Goal: Information Seeking & Learning: Learn about a topic

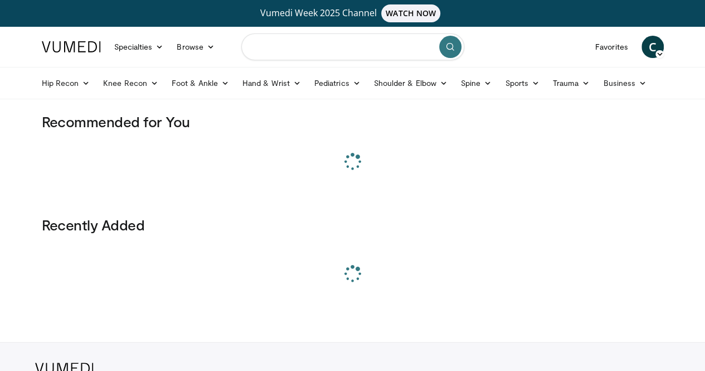
click at [352, 52] on input "Search topics, interventions" at bounding box center [352, 46] width 223 height 27
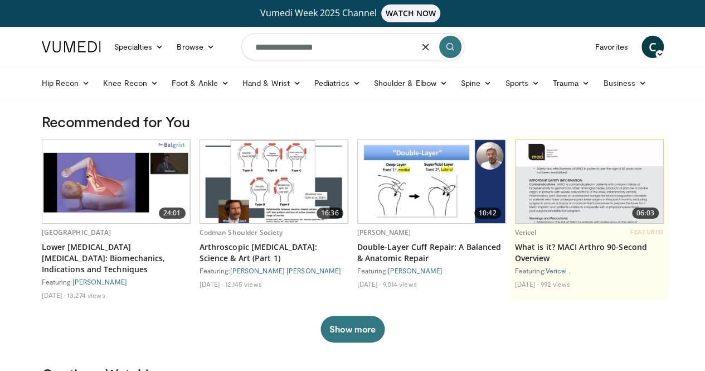
type input "**********"
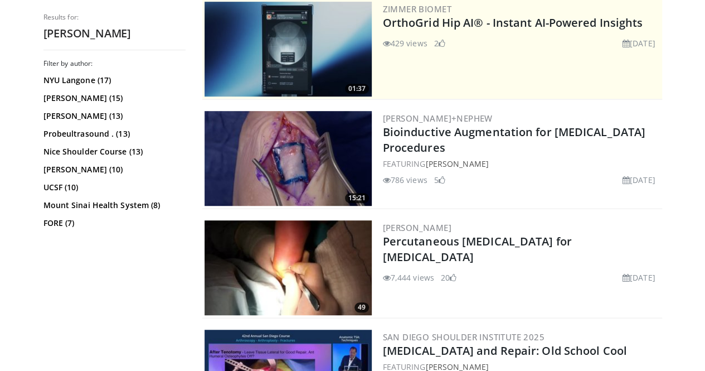
scroll to position [261, 0]
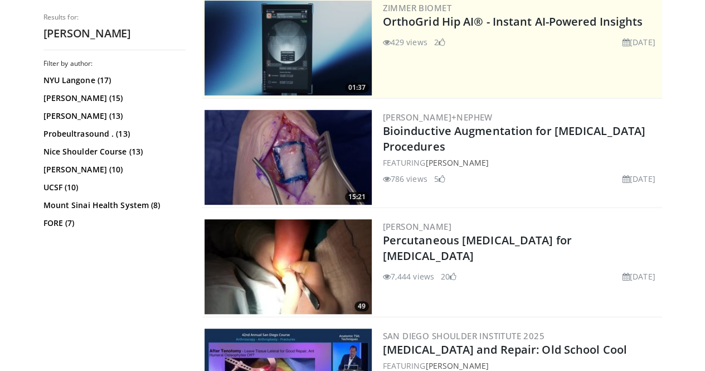
click at [525, 232] on link "Percutaneous Achilles Tenotomy for clubfoot" at bounding box center [477, 247] width 189 height 31
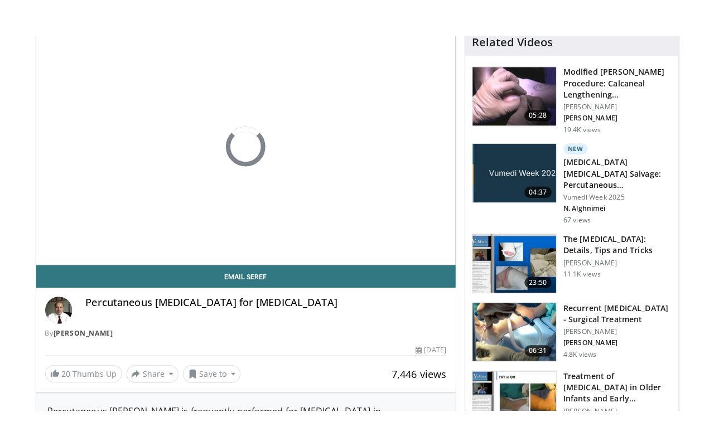
scroll to position [120, 0]
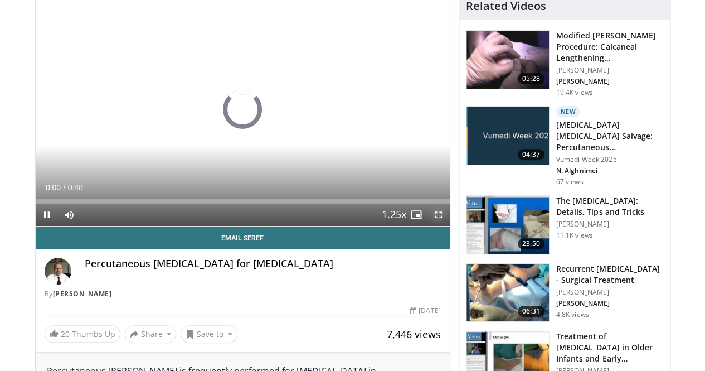
click at [450, 226] on span "Video Player" at bounding box center [439, 214] width 22 height 22
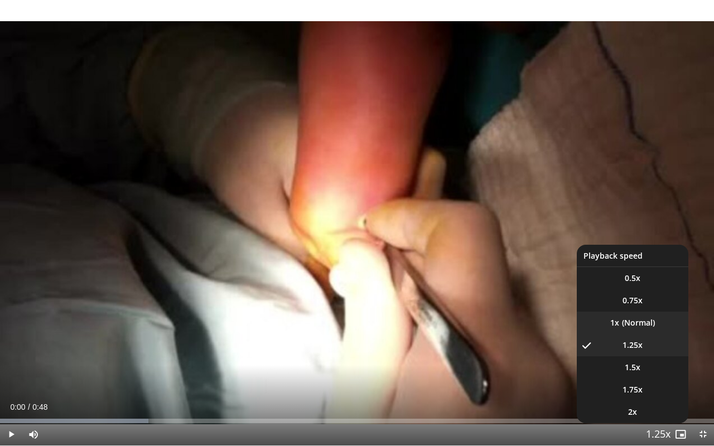
click at [631, 317] on li "1x" at bounding box center [631, 323] width 111 height 22
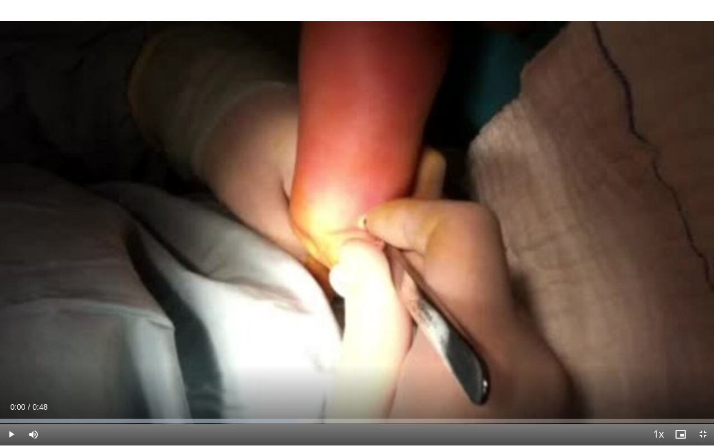
click at [353, 216] on icon "Video Player" at bounding box center [356, 222] width 31 height 31
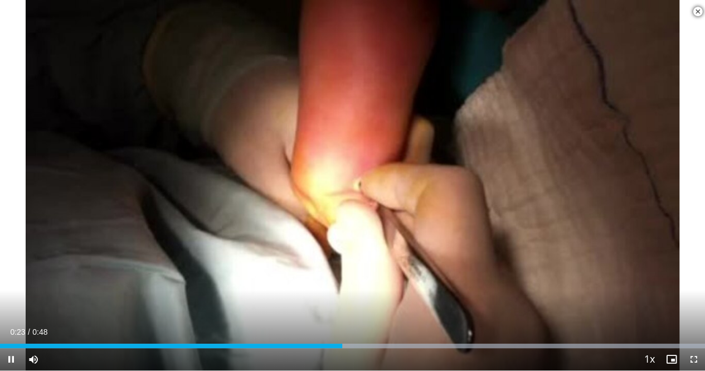
scroll to position [763, 0]
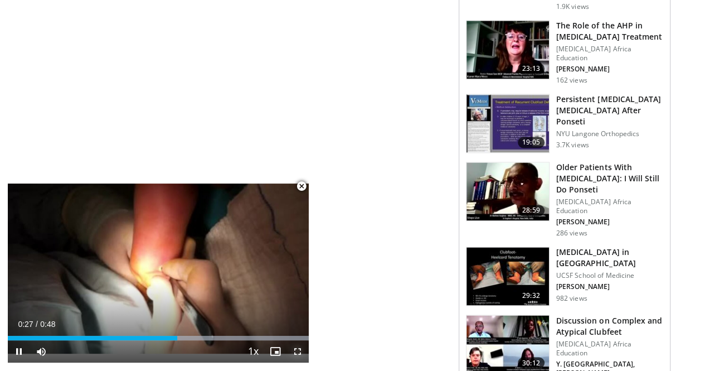
click at [300, 350] on span "Video Player" at bounding box center [298, 351] width 22 height 22
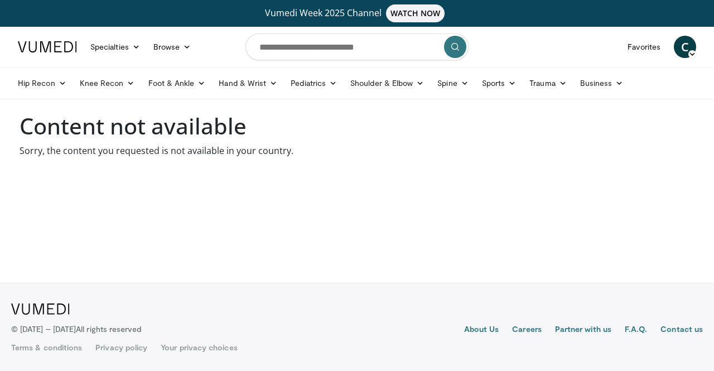
click at [300, 187] on body "Vumedi Week 2025 Channel WATCH NOW Specialties Adult & Family Medicine Allergy,…" at bounding box center [357, 185] width 714 height 371
